Goal: Check status

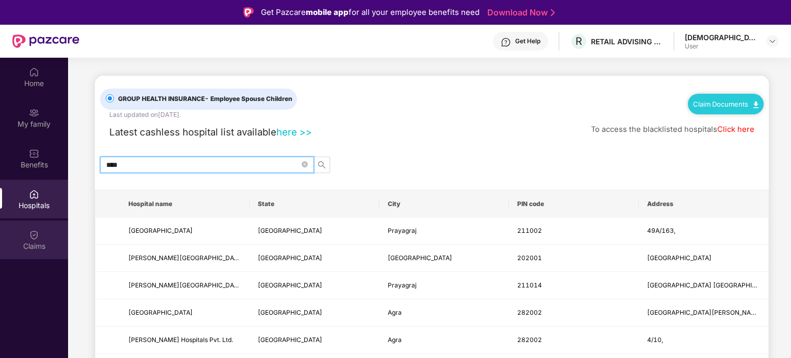
click at [29, 241] on div "Claims" at bounding box center [34, 246] width 68 height 10
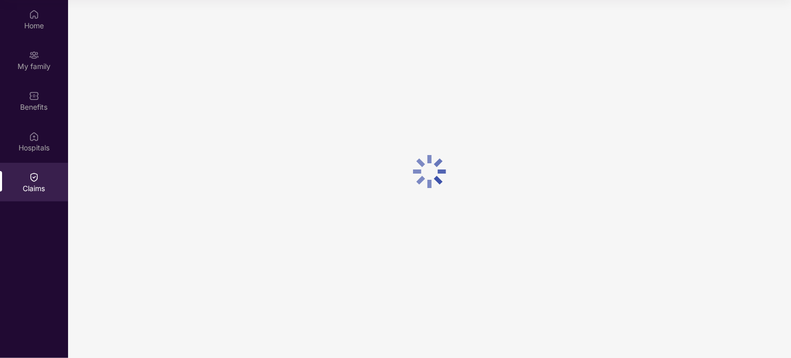
scroll to position [58, 0]
click at [36, 187] on div "Claims" at bounding box center [34, 188] width 68 height 10
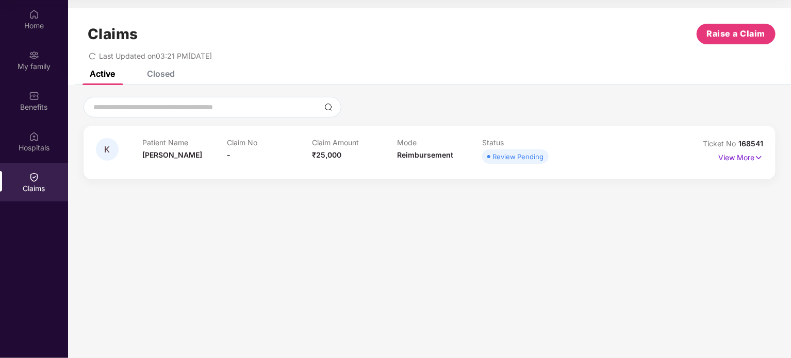
click at [230, 148] on div "Claim No -" at bounding box center [269, 152] width 85 height 28
drag, startPoint x: 230, startPoint y: 148, endPoint x: 243, endPoint y: 164, distance: 20.2
click at [243, 164] on div "Claim No -" at bounding box center [269, 152] width 85 height 28
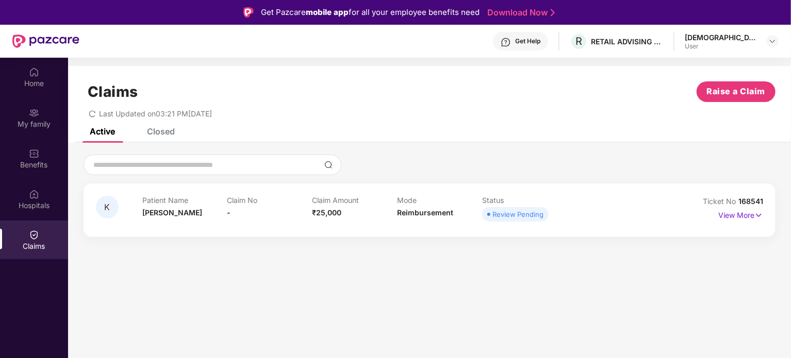
click at [233, 214] on div "Claim No -" at bounding box center [269, 210] width 85 height 28
click at [231, 214] on div "Claim No -" at bounding box center [269, 210] width 85 height 28
drag, startPoint x: 231, startPoint y: 214, endPoint x: 226, endPoint y: 213, distance: 5.8
click at [226, 213] on div "Patient Name [PERSON_NAME] No - Claim Amount ₹25,000 Mode Reimbursement Status …" at bounding box center [396, 210] width 509 height 28
click at [226, 213] on div "Patient Name [PERSON_NAME]" at bounding box center [184, 210] width 85 height 28
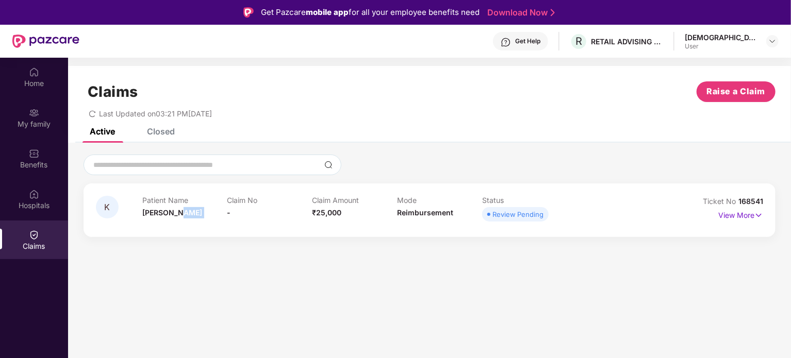
click at [226, 213] on div "Patient Name [PERSON_NAME]" at bounding box center [184, 210] width 85 height 28
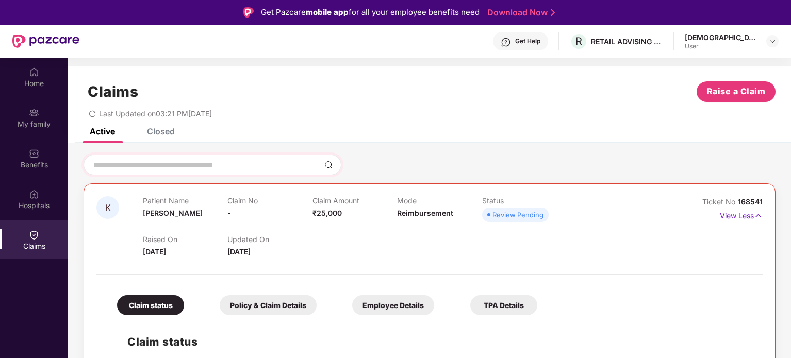
scroll to position [58, 0]
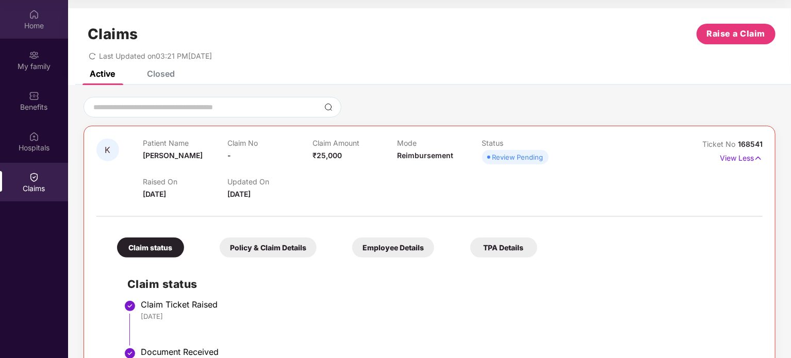
click at [28, 26] on div "Home" at bounding box center [34, 26] width 68 height 10
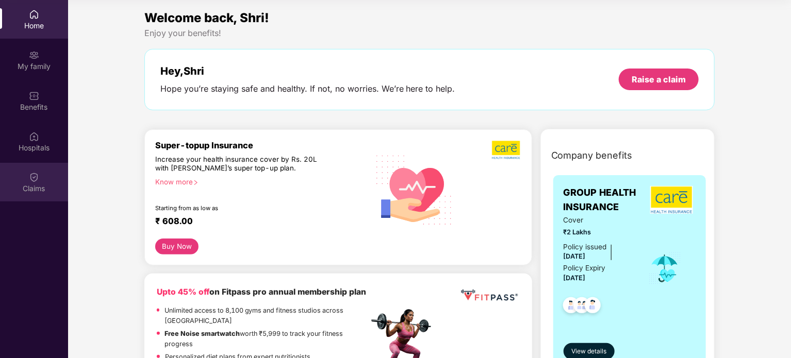
click at [36, 166] on div "Claims" at bounding box center [34, 182] width 68 height 39
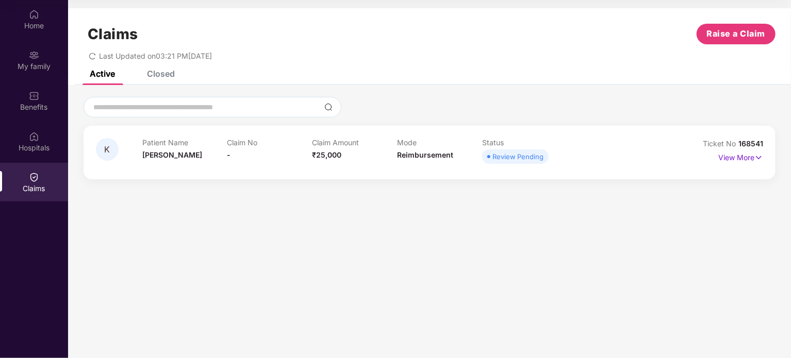
click at [344, 143] on p "Claim Amount" at bounding box center [354, 142] width 85 height 9
drag, startPoint x: 344, startPoint y: 143, endPoint x: 159, endPoint y: 145, distance: 185.6
click at [159, 145] on div "Patient Name [PERSON_NAME] No - Claim Amount ₹25,000 Mode Reimbursement Status …" at bounding box center [396, 152] width 509 height 28
click at [159, 145] on p "Patient Name" at bounding box center [184, 142] width 85 height 9
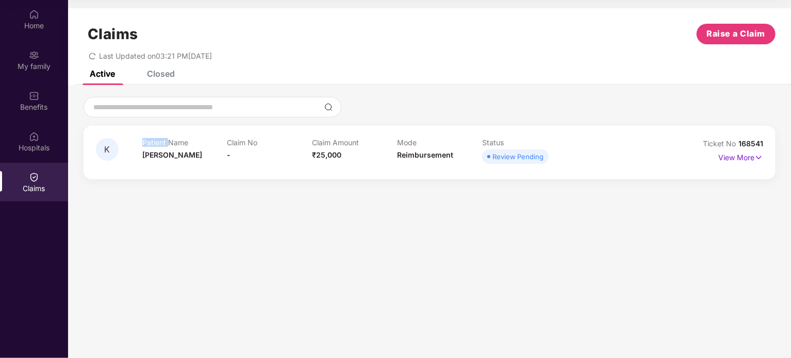
click at [159, 145] on p "Patient Name" at bounding box center [184, 142] width 85 height 9
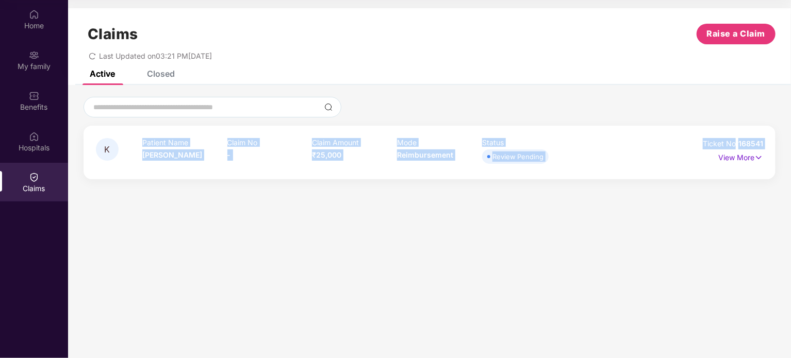
drag, startPoint x: 159, startPoint y: 145, endPoint x: 753, endPoint y: 144, distance: 594.7
click at [753, 144] on div "K Patient Name [PERSON_NAME] No - Claim Amount ₹25,000 Mode Reimbursement Statu…" at bounding box center [429, 152] width 667 height 28
click at [753, 144] on span "168541" at bounding box center [750, 143] width 25 height 9
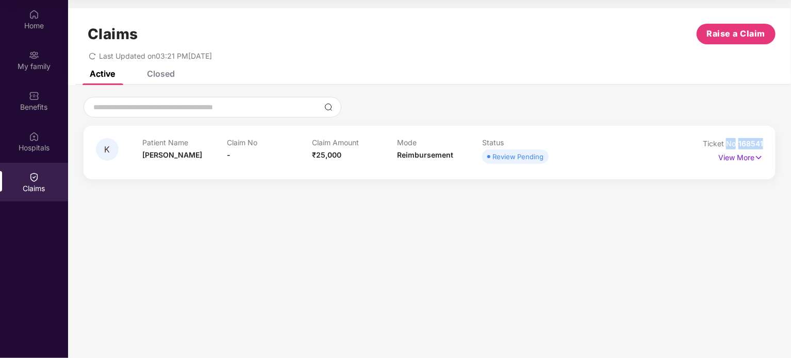
click at [753, 144] on span "168541" at bounding box center [750, 143] width 25 height 9
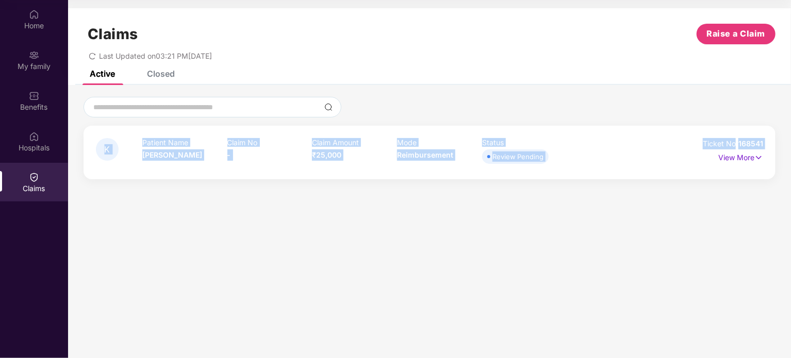
drag, startPoint x: 753, startPoint y: 144, endPoint x: 135, endPoint y: 142, distance: 618.5
click at [135, 142] on div "K Patient Name [PERSON_NAME] No - Claim Amount ₹25,000 Mode Reimbursement Statu…" at bounding box center [429, 152] width 667 height 28
click at [149, 140] on p "Patient Name" at bounding box center [184, 142] width 85 height 9
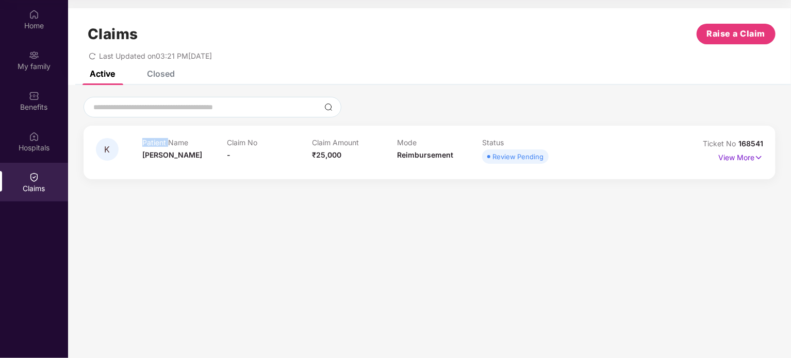
click at [149, 140] on p "Patient Name" at bounding box center [184, 142] width 85 height 9
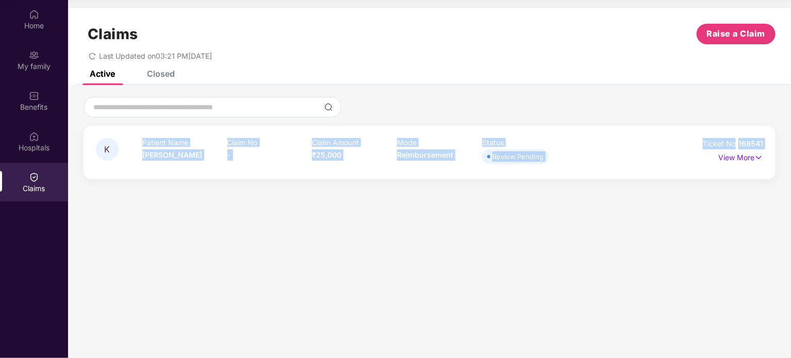
drag, startPoint x: 149, startPoint y: 140, endPoint x: 771, endPoint y: 139, distance: 621.5
click at [771, 139] on div "K Patient Name [PERSON_NAME] No - Claim Amount ₹25,000 Mode Reimbursement Statu…" at bounding box center [429, 153] width 692 height 54
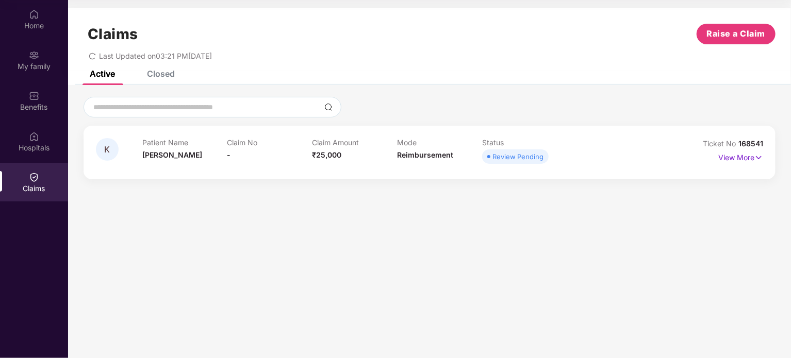
click at [159, 76] on div "Closed" at bounding box center [161, 74] width 28 height 10
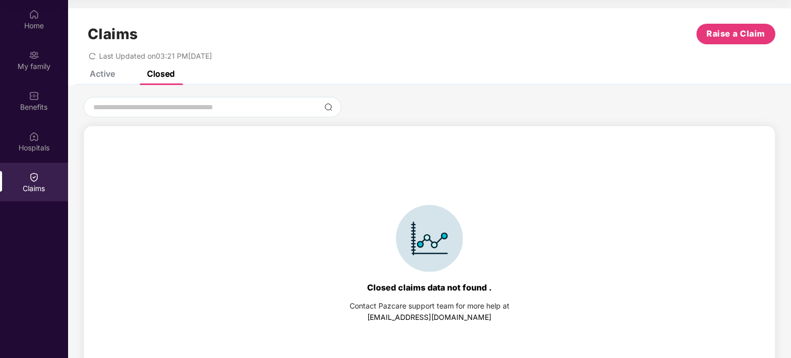
click at [106, 77] on div "Active" at bounding box center [102, 74] width 25 height 10
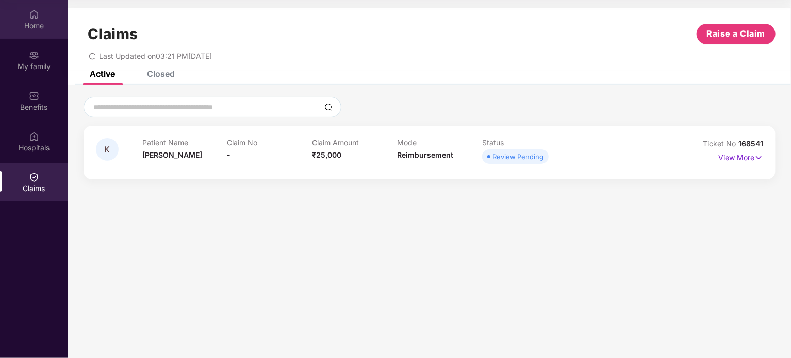
click at [33, 18] on img at bounding box center [34, 14] width 10 height 10
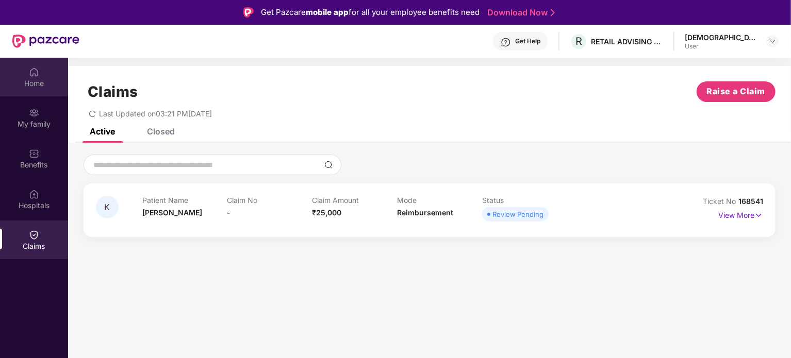
click at [35, 85] on div "Home" at bounding box center [34, 83] width 68 height 10
click at [162, 131] on div "Closed" at bounding box center [161, 131] width 28 height 10
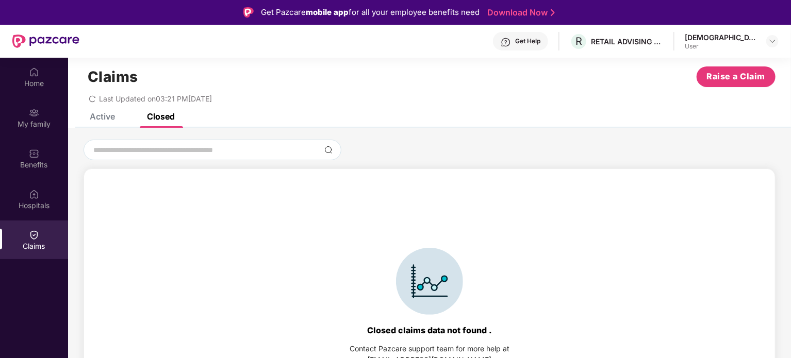
scroll to position [23, 0]
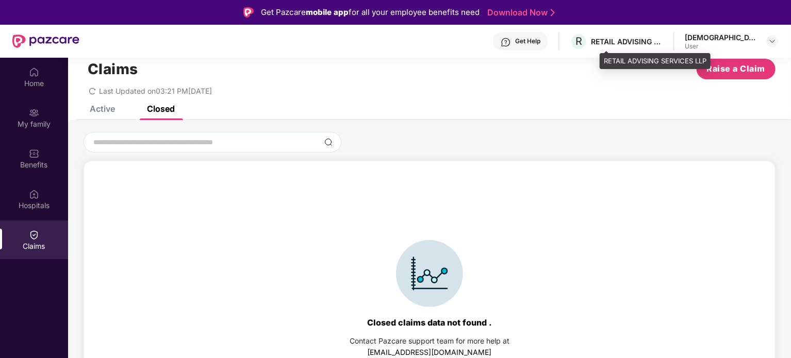
click at [661, 40] on div "RETAIL ADVISING SERVICES LLP" at bounding box center [627, 42] width 72 height 10
click at [540, 45] on div "Get Help" at bounding box center [527, 41] width 25 height 8
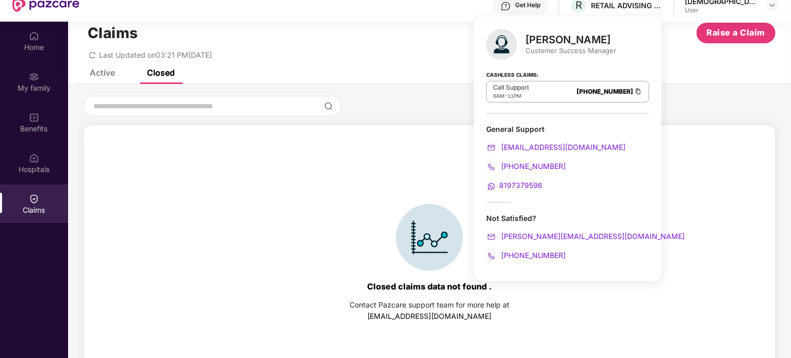
scroll to position [52, 0]
